Goal: Task Accomplishment & Management: Use online tool/utility

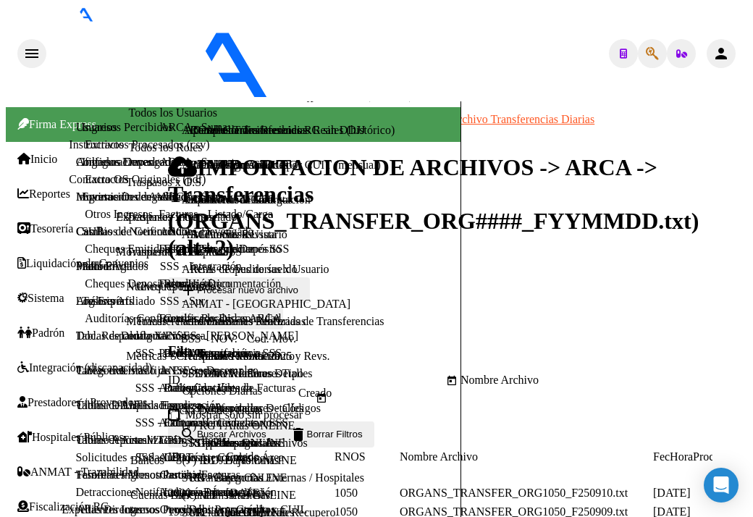
scroll to position [535, 0]
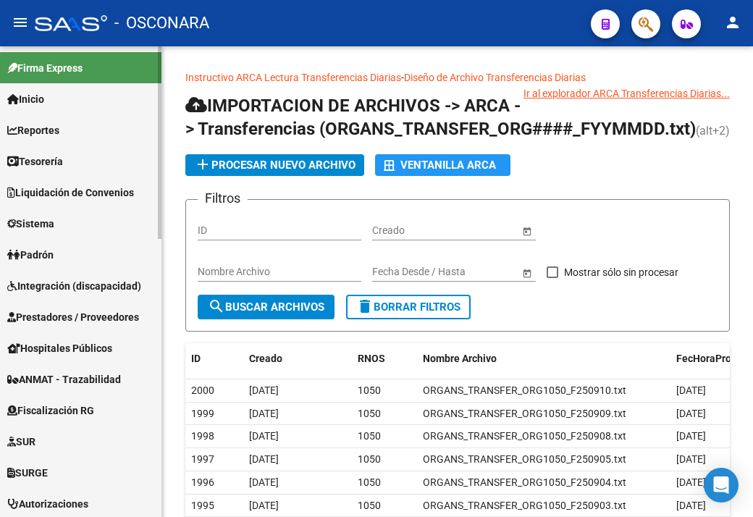
scroll to position [217, 0]
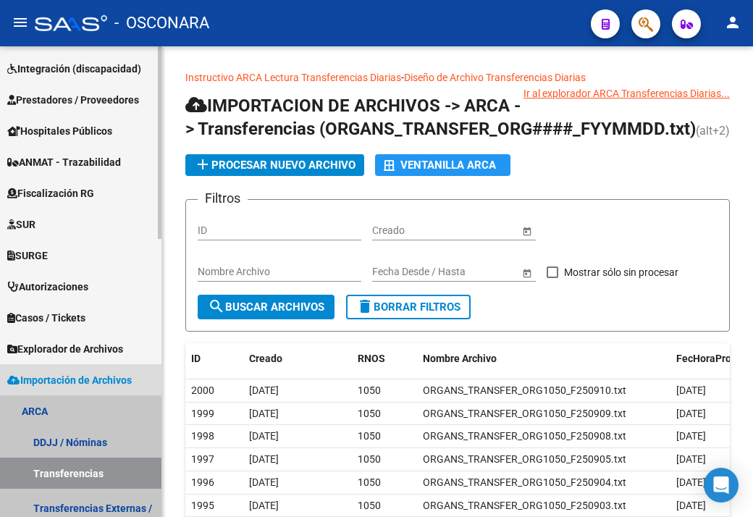
click at [55, 407] on link "ARCA" at bounding box center [80, 410] width 161 height 31
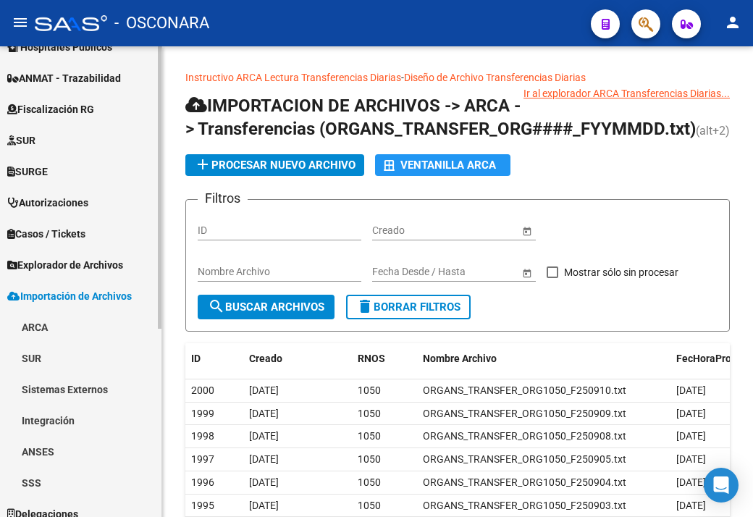
scroll to position [314, 0]
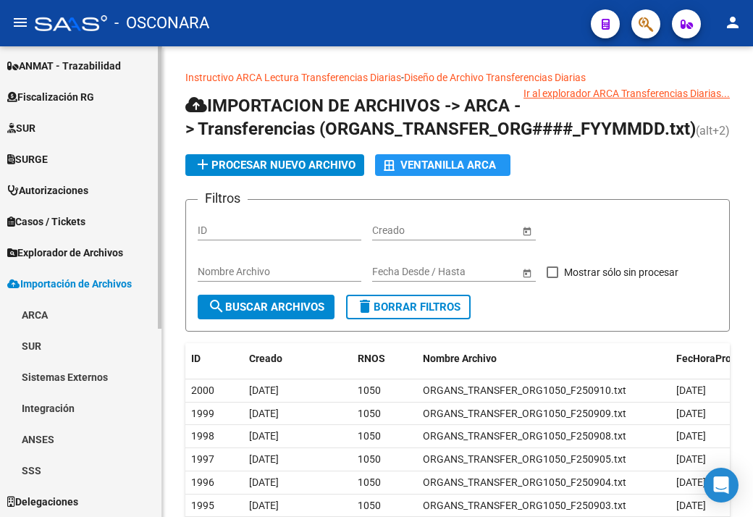
click at [35, 311] on link "ARCA" at bounding box center [80, 314] width 161 height 31
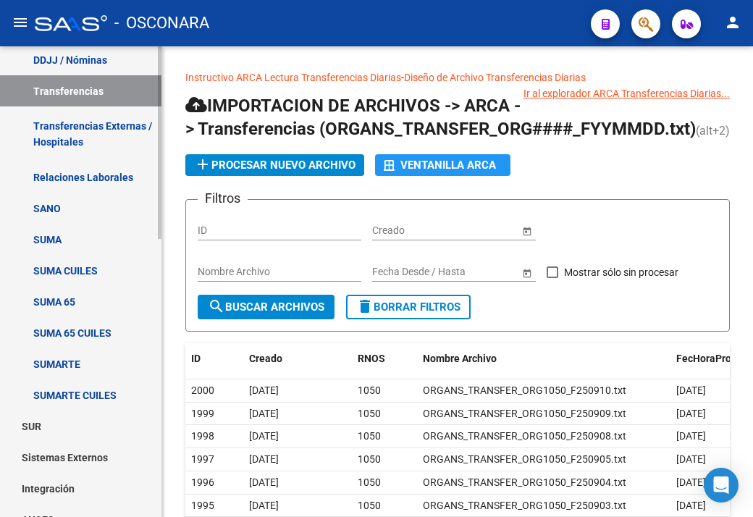
scroll to position [603, 0]
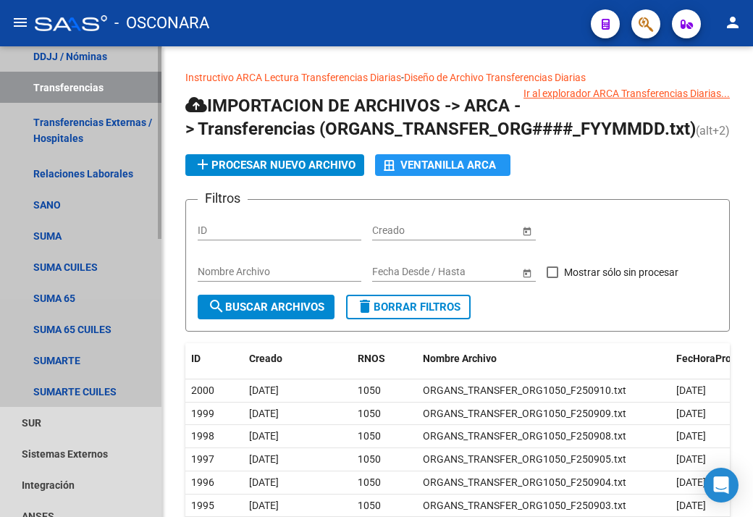
click at [52, 85] on link "Transferencias" at bounding box center [80, 87] width 161 height 31
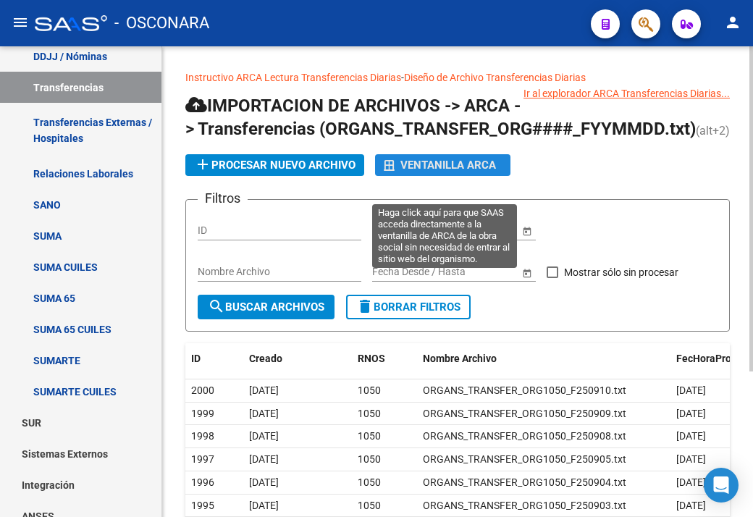
click at [441, 176] on div "Ventanilla ARCA" at bounding box center [443, 165] width 118 height 22
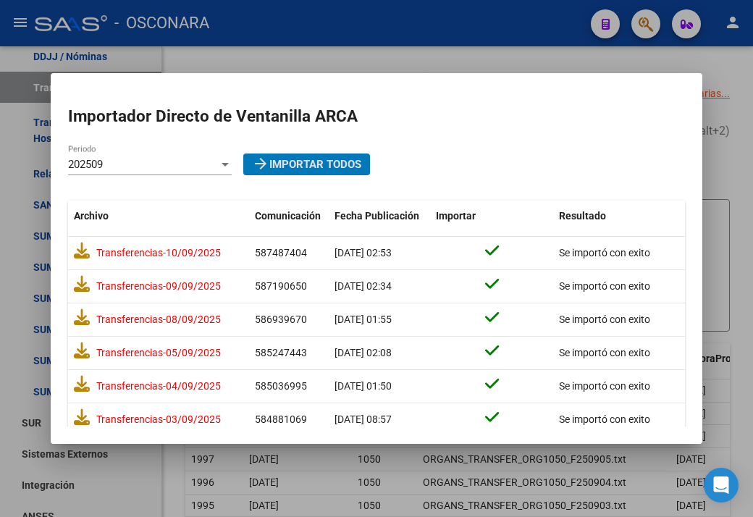
drag, startPoint x: 729, startPoint y: 166, endPoint x: 646, endPoint y: 167, distance: 83.3
click at [726, 166] on div at bounding box center [376, 258] width 753 height 517
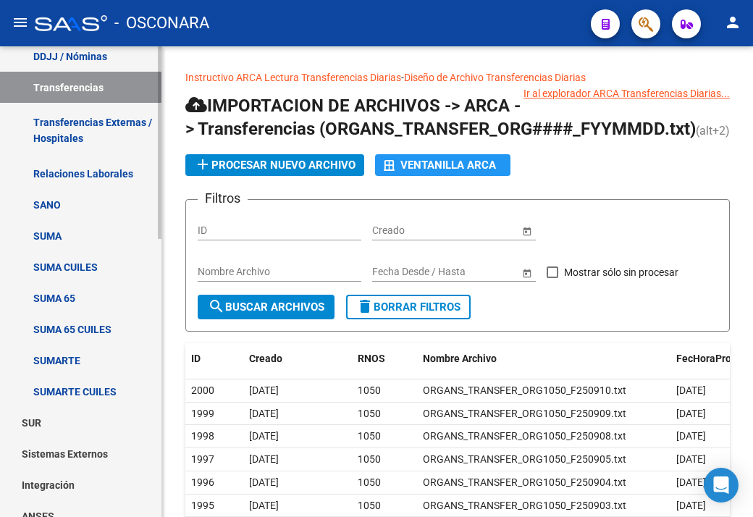
click at [51, 83] on link "Transferencias" at bounding box center [80, 87] width 161 height 31
click at [418, 199] on app-list-header "IMPORTACION DE ARCHIVOS -> ARCA -> Transferencias (ORGANS_TRANSFER_ORG####_FYYM…" at bounding box center [457, 213] width 545 height 238
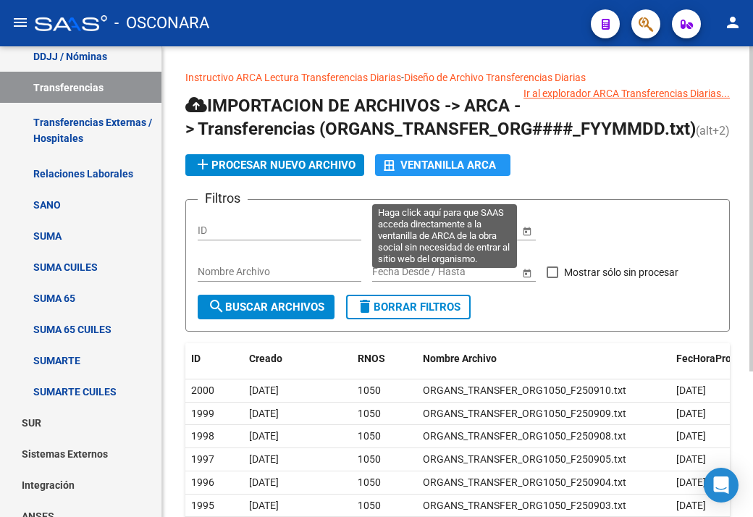
click at [405, 176] on div "Ventanilla ARCA" at bounding box center [443, 165] width 118 height 22
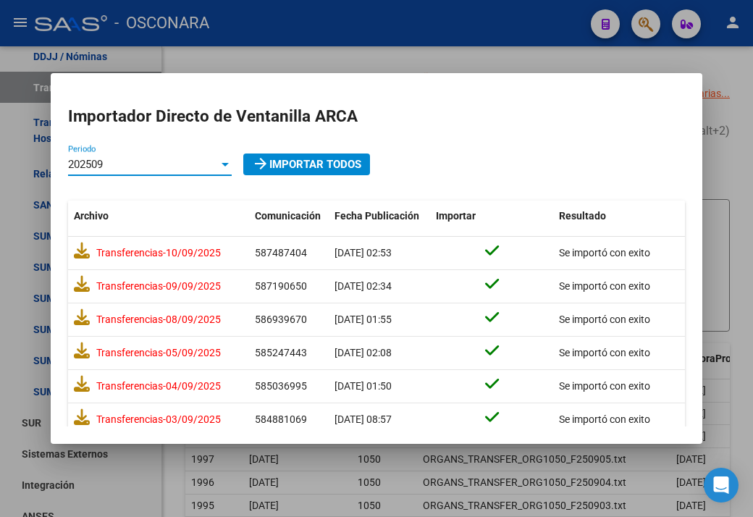
click at [161, 159] on div "202509" at bounding box center [143, 164] width 151 height 13
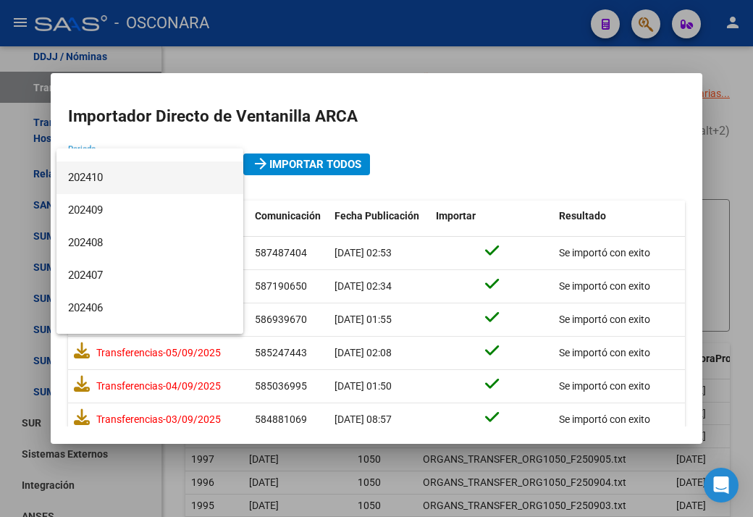
scroll to position [362, 0]
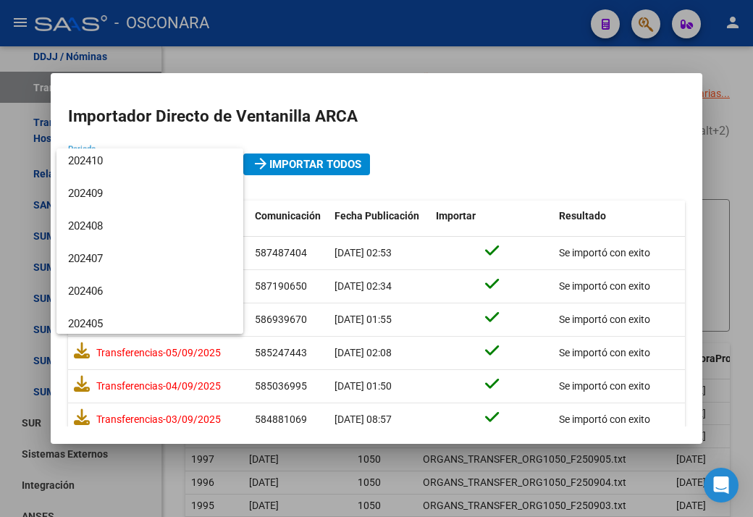
drag, startPoint x: 494, startPoint y: 153, endPoint x: 484, endPoint y: 163, distance: 14.3
click at [494, 154] on div at bounding box center [376, 258] width 753 height 517
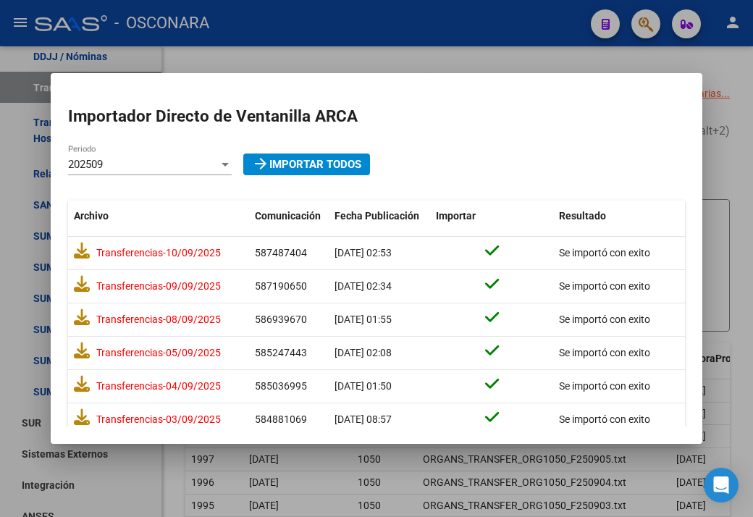
click at [192, 161] on div "202509" at bounding box center [143, 164] width 151 height 13
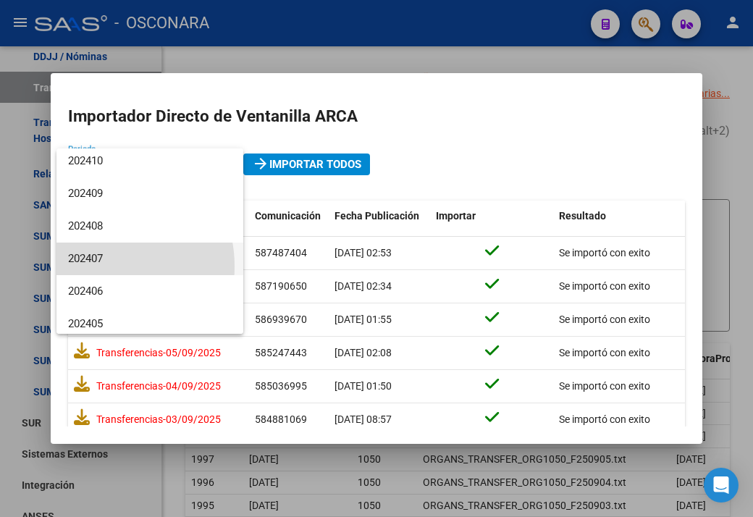
click at [96, 266] on span "202407" at bounding box center [150, 259] width 164 height 33
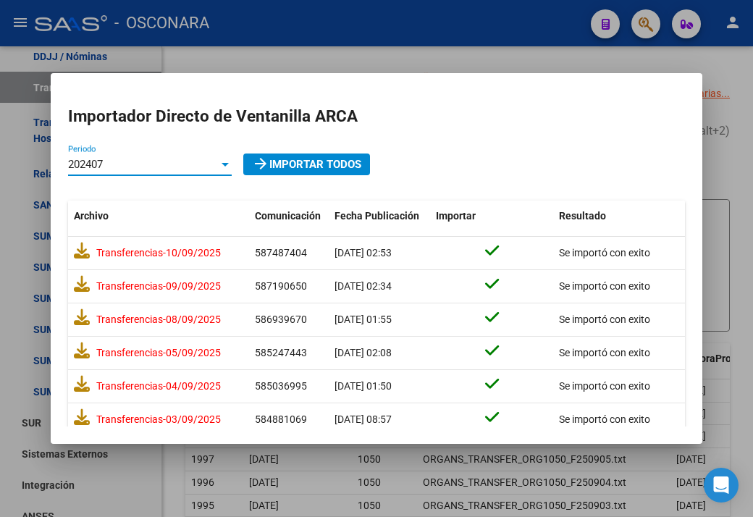
click at [192, 165] on div "202407" at bounding box center [143, 164] width 151 height 13
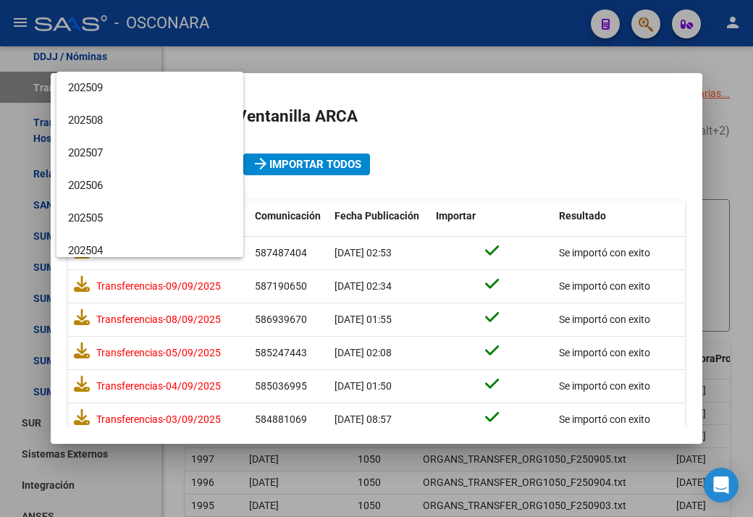
scroll to position [379, 0]
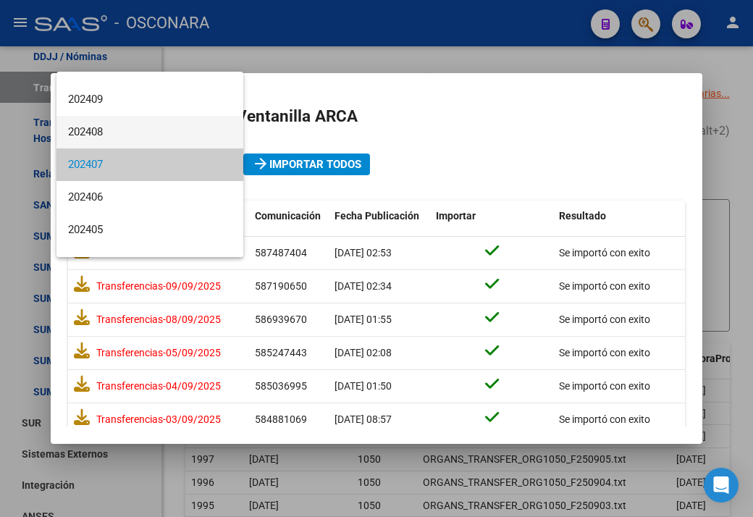
click at [130, 138] on span "202408" at bounding box center [150, 132] width 164 height 33
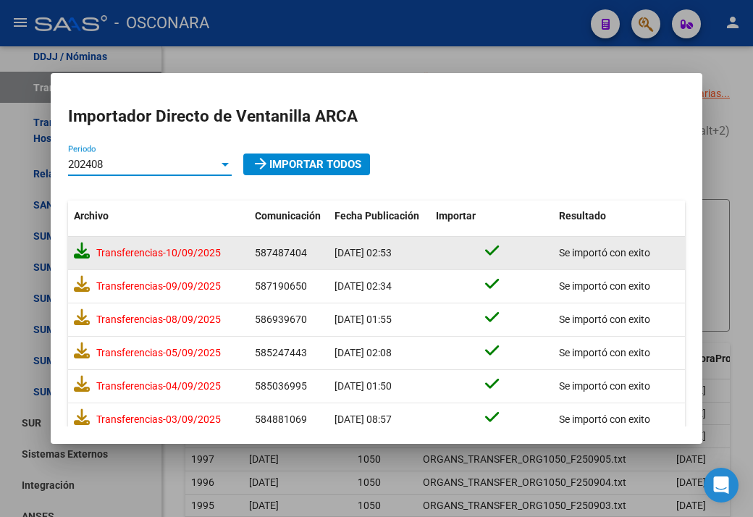
click at [85, 254] on icon at bounding box center [82, 251] width 16 height 16
drag, startPoint x: 411, startPoint y: 76, endPoint x: 367, endPoint y: 56, distance: 48.6
click at [410, 76] on mat-dialog-container "Importador Directo de Ventanilla ARCA 202408 Periodo arrow_forward Importar Tod…" at bounding box center [377, 258] width 652 height 371
drag, startPoint x: 350, startPoint y: 50, endPoint x: 130, endPoint y: 17, distance: 222.6
click at [344, 50] on div at bounding box center [376, 258] width 753 height 517
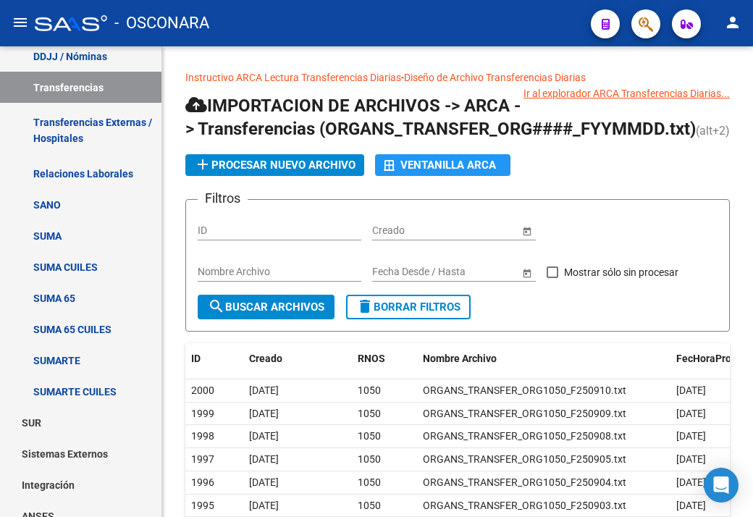
click at [67, 24] on div at bounding box center [71, 23] width 72 height 16
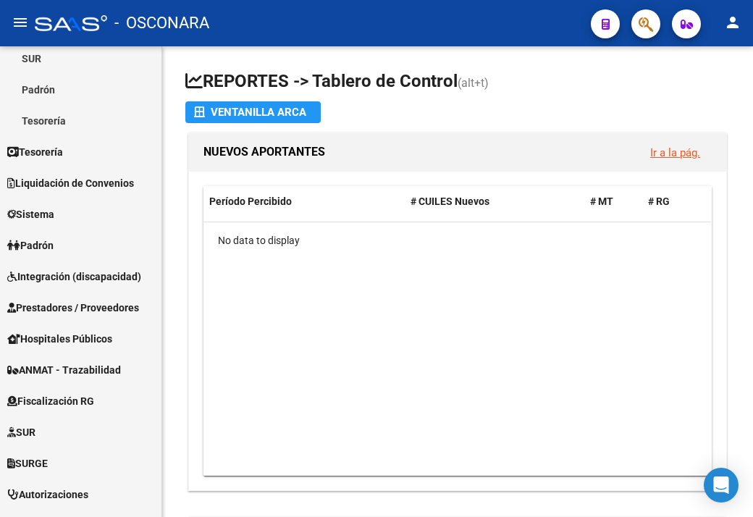
scroll to position [345, 0]
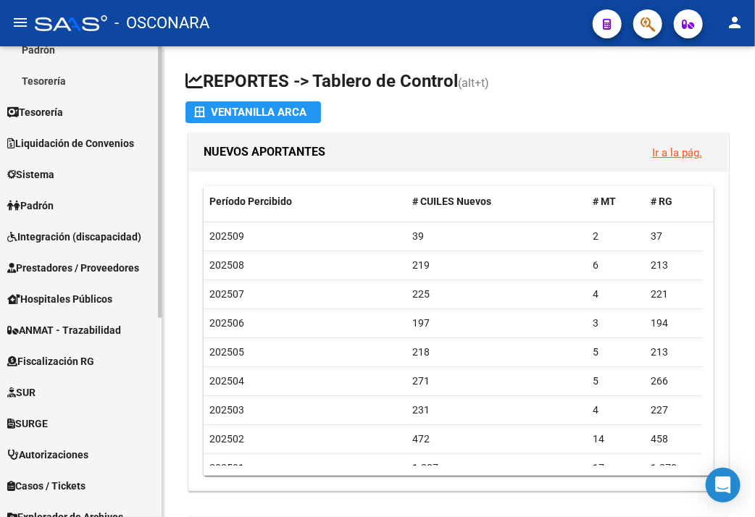
scroll to position [345, 0]
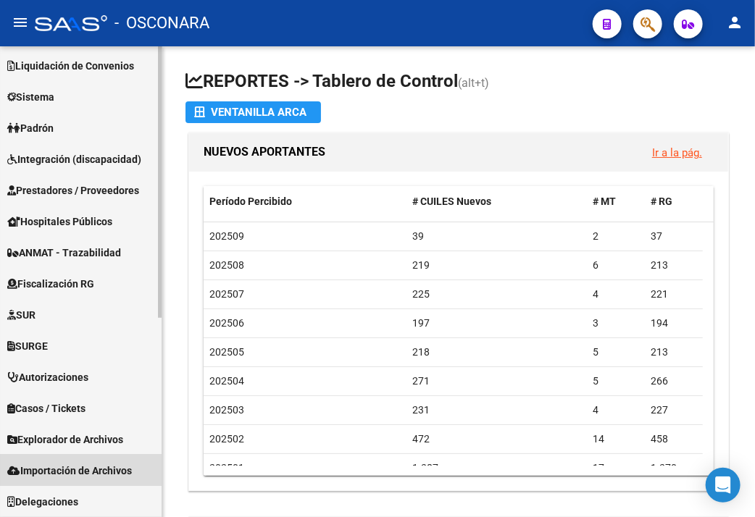
click at [75, 473] on span "Importación de Archivos" at bounding box center [69, 471] width 125 height 16
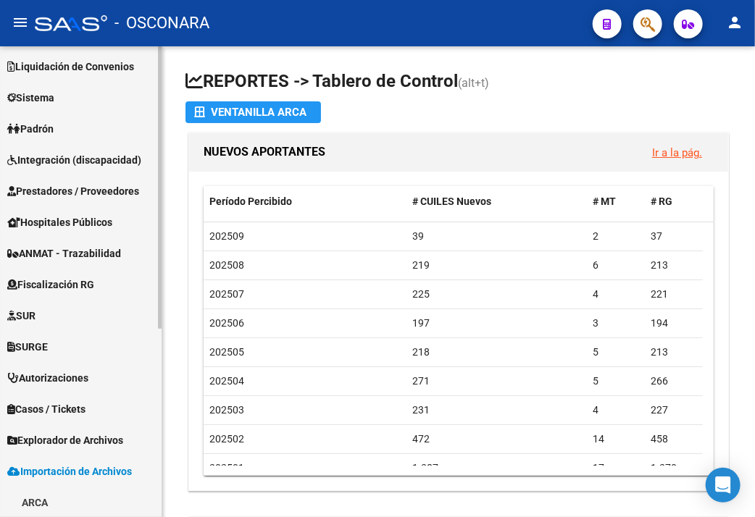
scroll to position [313, 0]
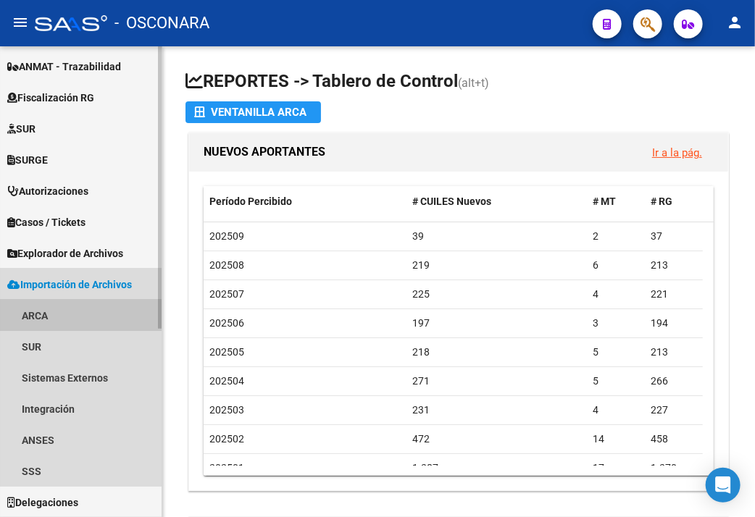
click at [35, 316] on link "ARCA" at bounding box center [80, 315] width 161 height 31
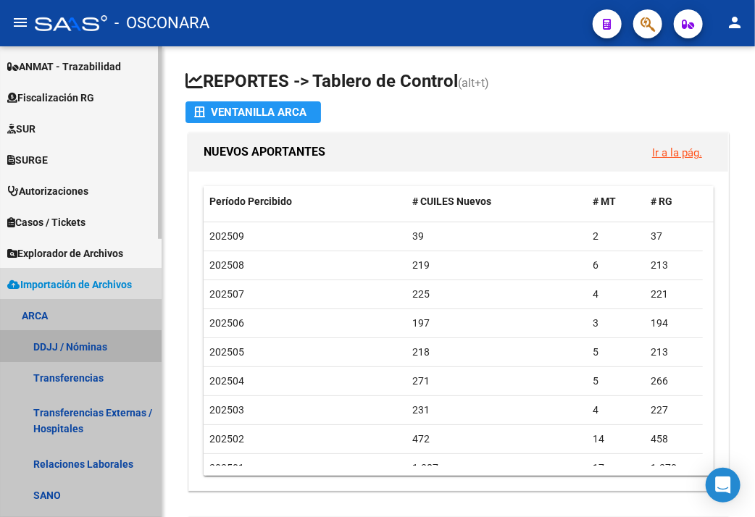
click at [51, 350] on link "DDJJ / Nóminas" at bounding box center [80, 346] width 161 height 31
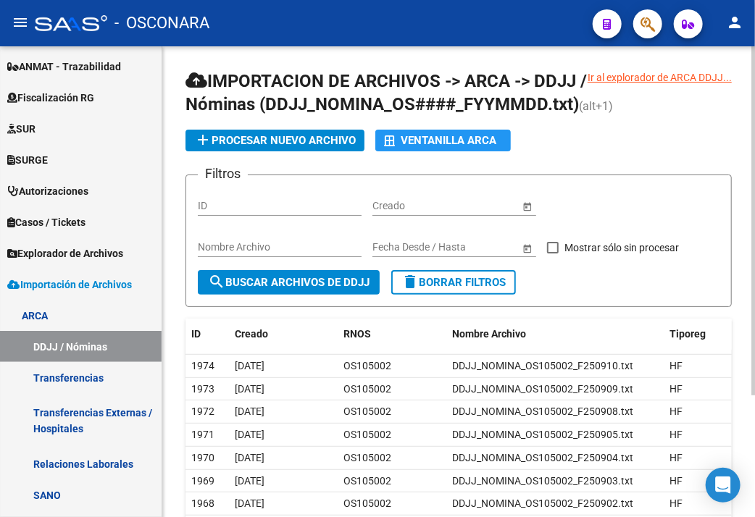
click at [428, 151] on app-list-header "IMPORTACION DE ARCHIVOS -> ARCA -> DDJJ / Nóminas (DDJJ_NOMINA_OS####_FYYMMDD.t…" at bounding box center [458, 189] width 546 height 238
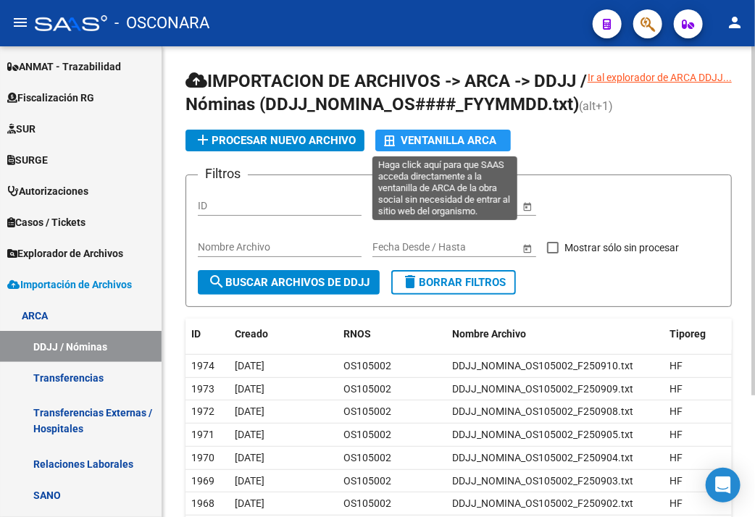
click at [420, 133] on div "Ventanilla ARCA" at bounding box center [443, 141] width 118 height 22
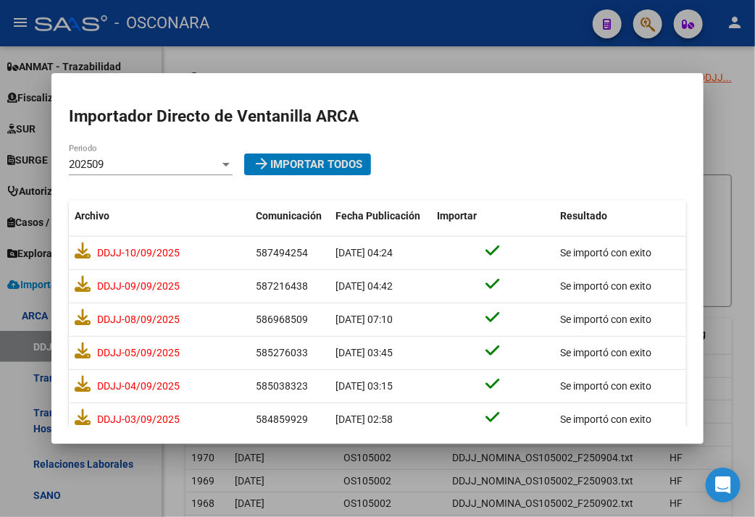
click at [185, 169] on div "202509" at bounding box center [144, 164] width 151 height 13
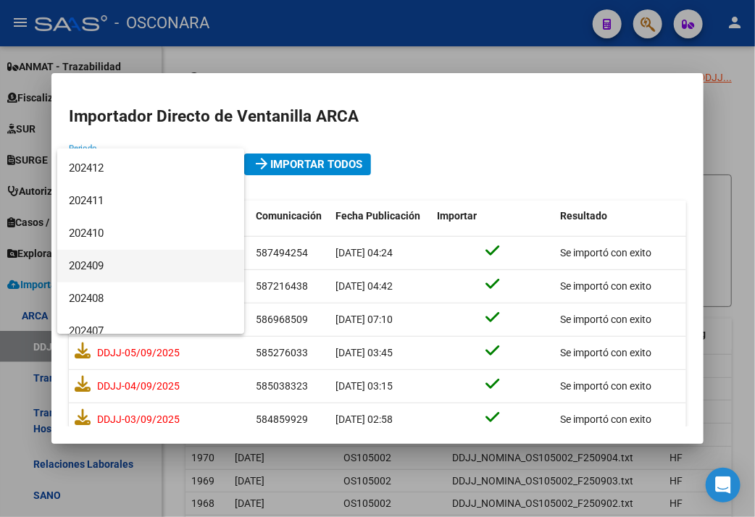
scroll to position [362, 0]
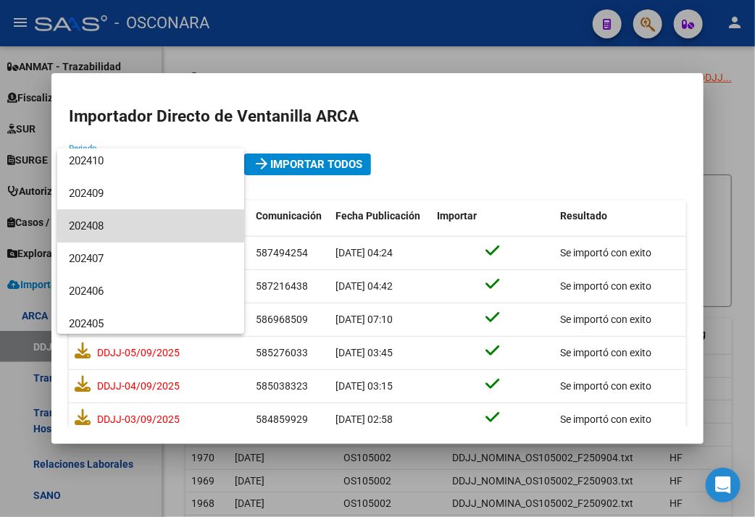
click at [151, 224] on span "202408" at bounding box center [151, 226] width 164 height 33
